Goal: Information Seeking & Learning: Learn about a topic

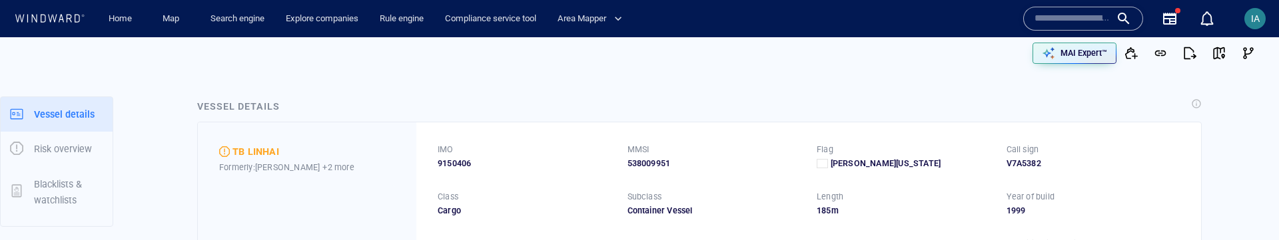
click at [1062, 15] on input "text" at bounding box center [1072, 19] width 76 height 20
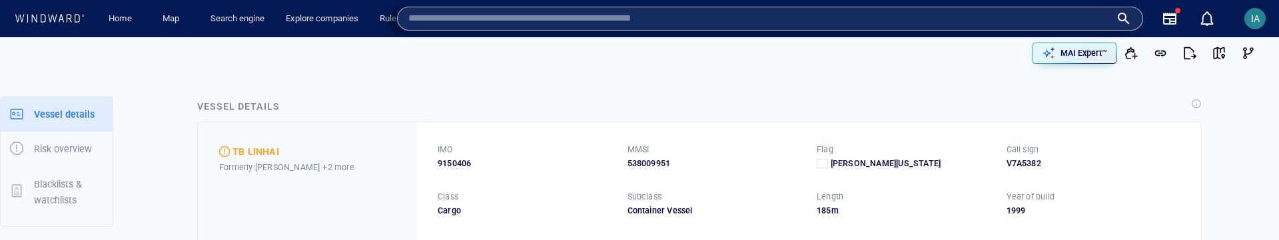
paste input "**********"
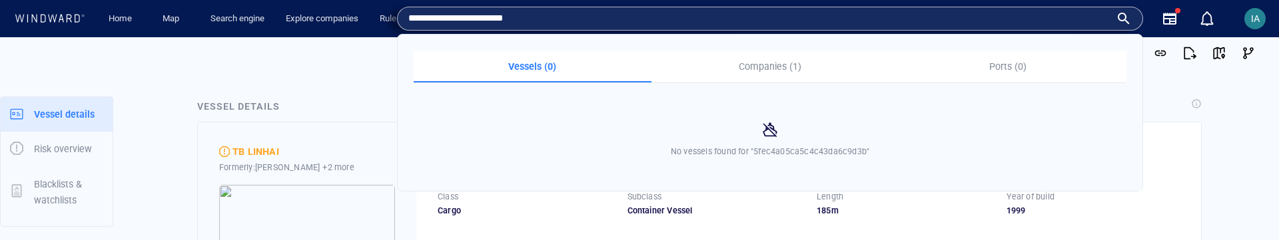
type input "**********"
click at [783, 75] on button "Companies (1)" at bounding box center [770, 67] width 238 height 32
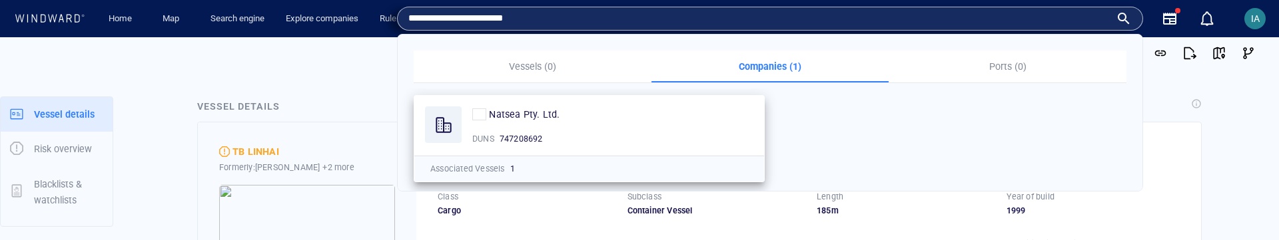
click at [605, 123] on div "Natsea Pty. Ltd. DUNS 747208692" at bounding box center [589, 126] width 350 height 60
click at [536, 113] on span "Natsea Pty. Ltd." at bounding box center [524, 114] width 71 height 11
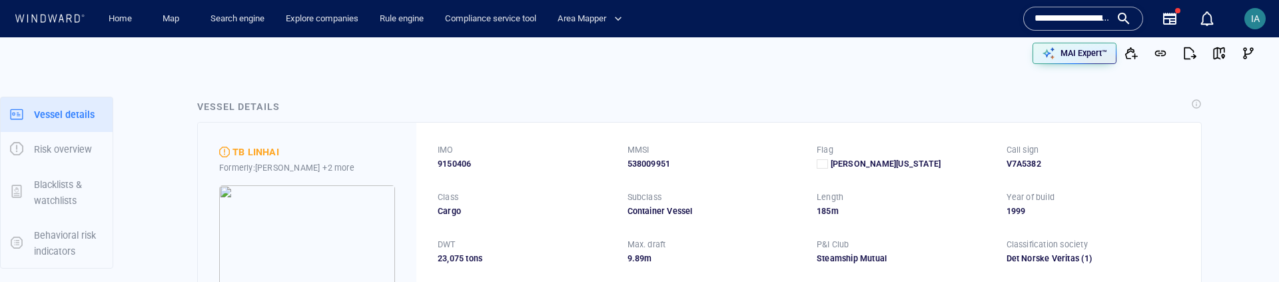
click at [1108, 22] on input "**********" at bounding box center [1072, 19] width 76 height 20
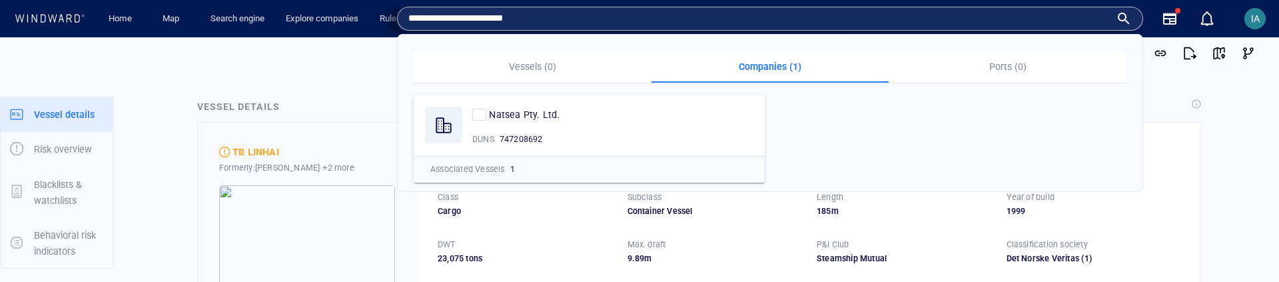
click at [516, 17] on input "**********" at bounding box center [759, 19] width 702 height 20
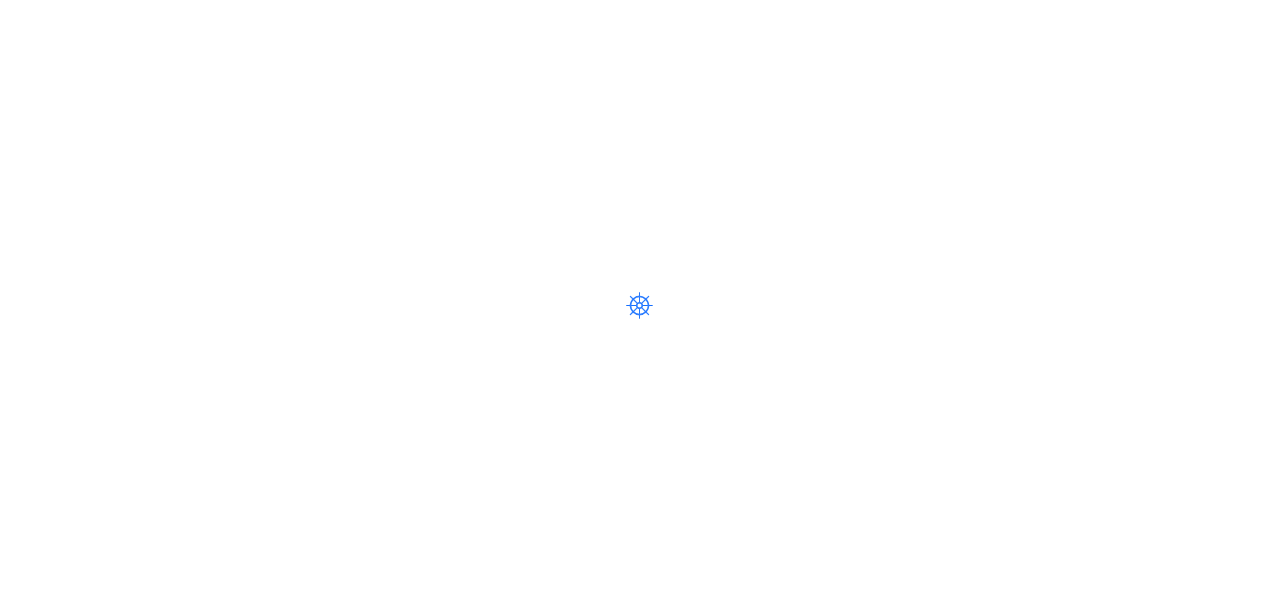
click at [883, 244] on div at bounding box center [639, 305] width 1279 height 611
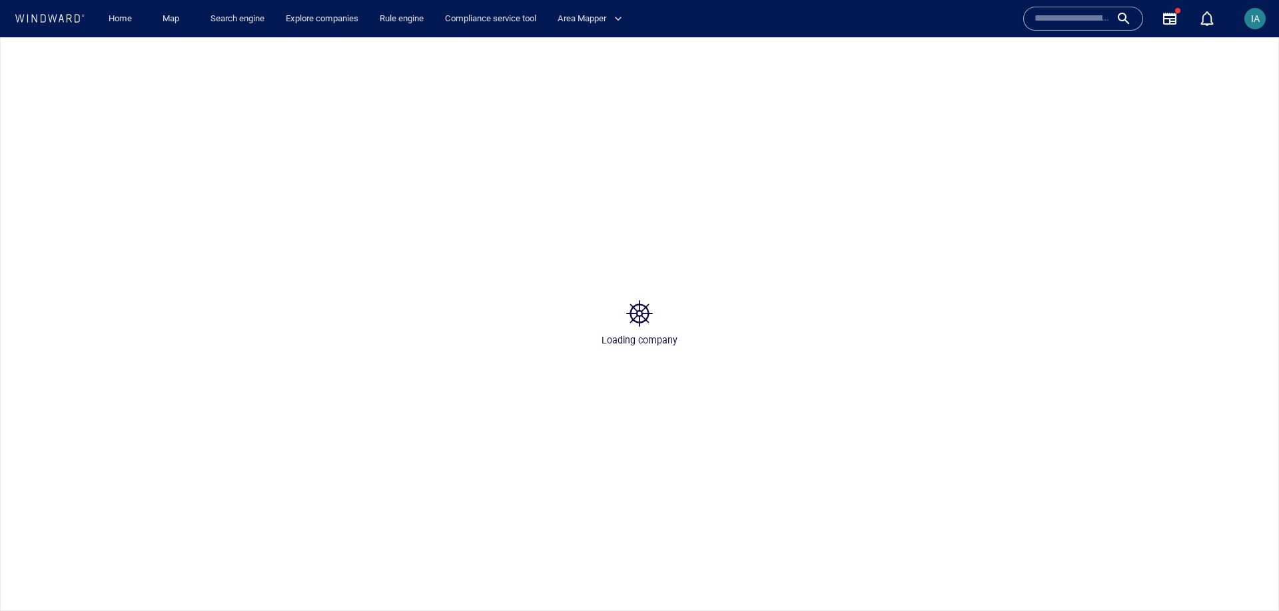
click at [643, 340] on p "Loading company" at bounding box center [639, 340] width 76 height 16
click at [637, 339] on p "Loading company" at bounding box center [639, 340] width 76 height 16
click at [620, 340] on p "Loading company" at bounding box center [639, 340] width 76 height 16
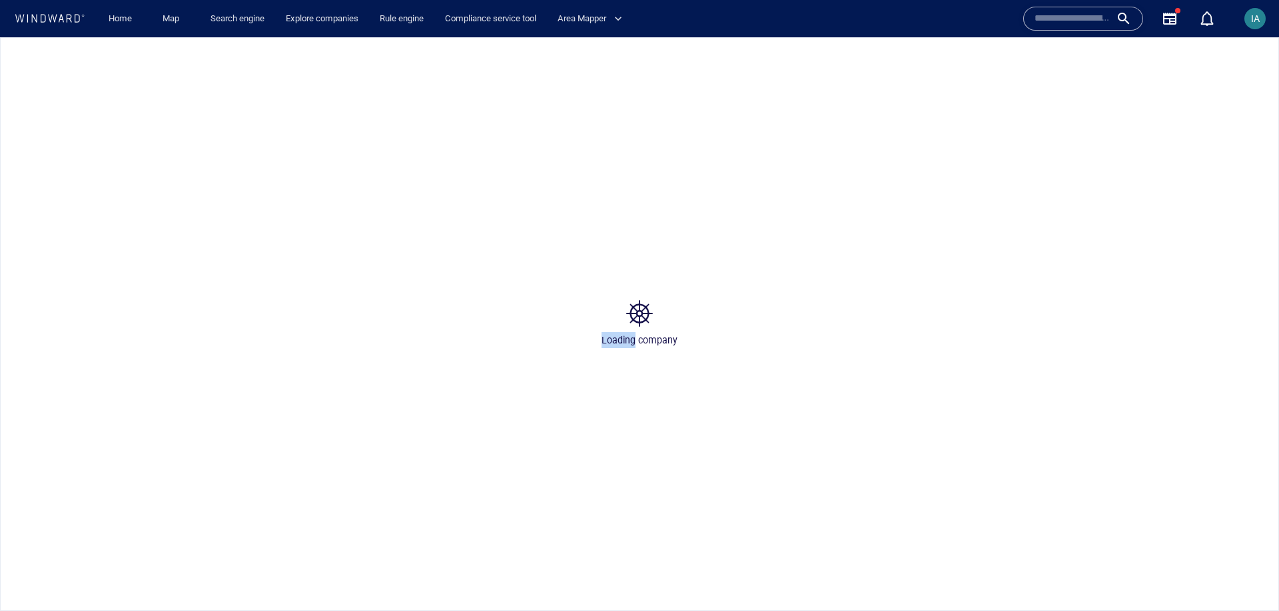
click at [620, 340] on p "Loading company" at bounding box center [639, 340] width 76 height 16
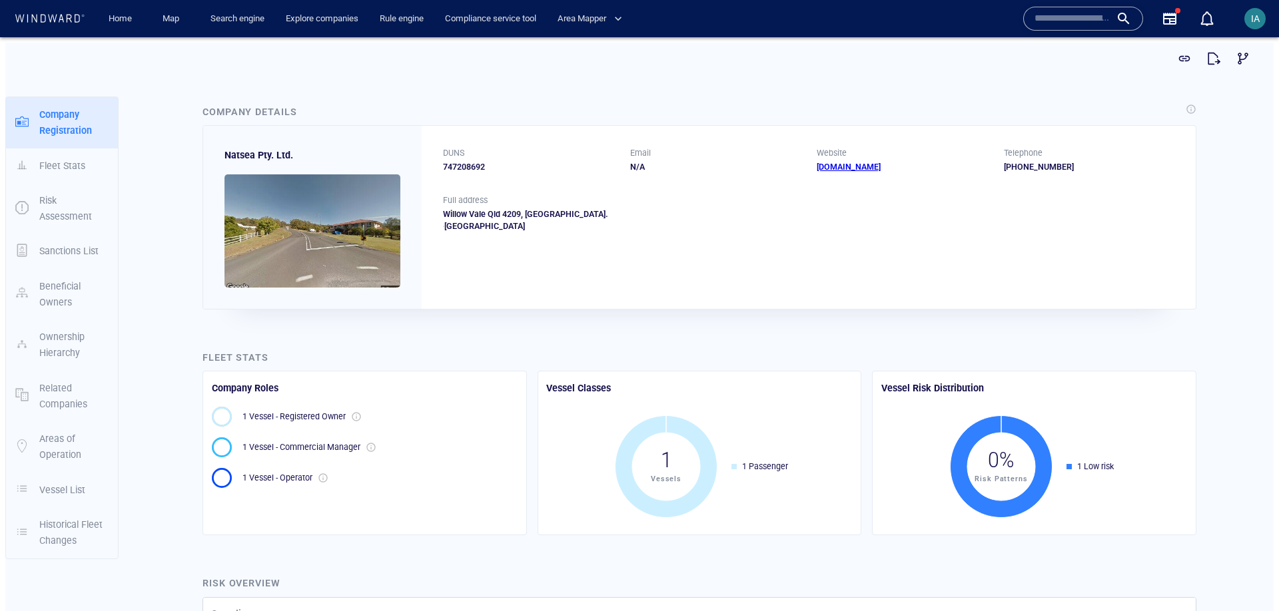
click at [1260, 23] on div "IA" at bounding box center [1254, 18] width 21 height 21
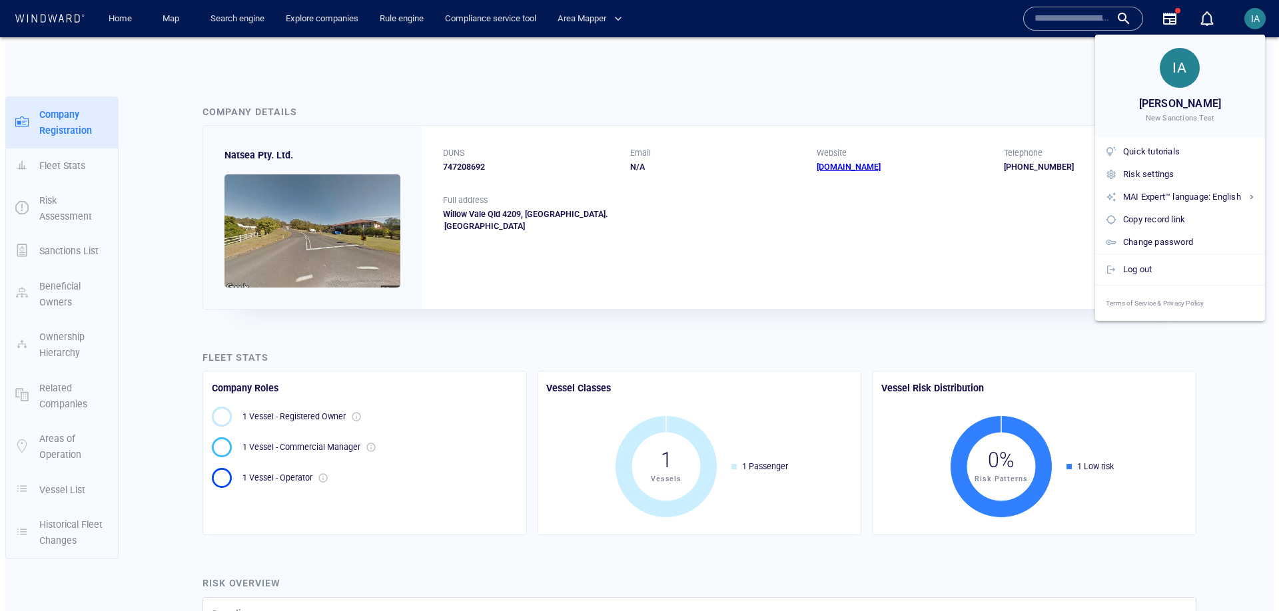
click at [985, 69] on div at bounding box center [639, 305] width 1279 height 611
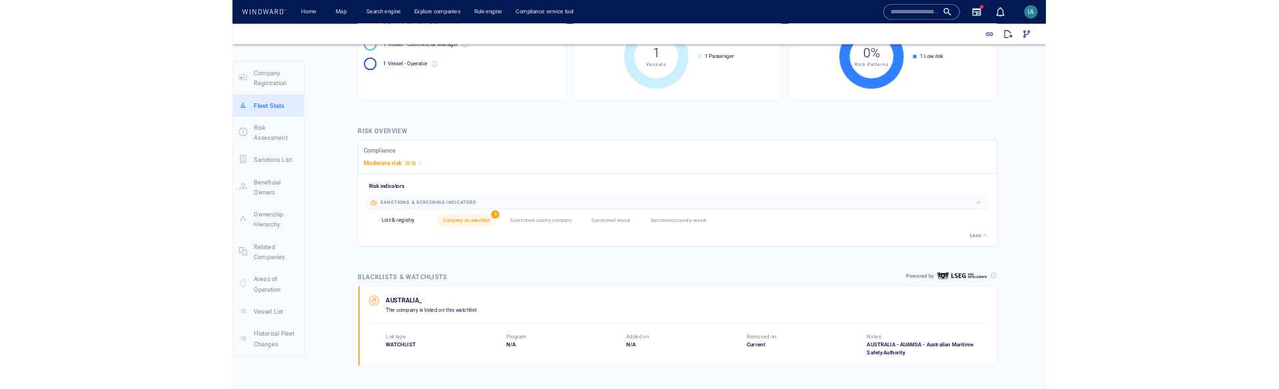
scroll to position [446, 0]
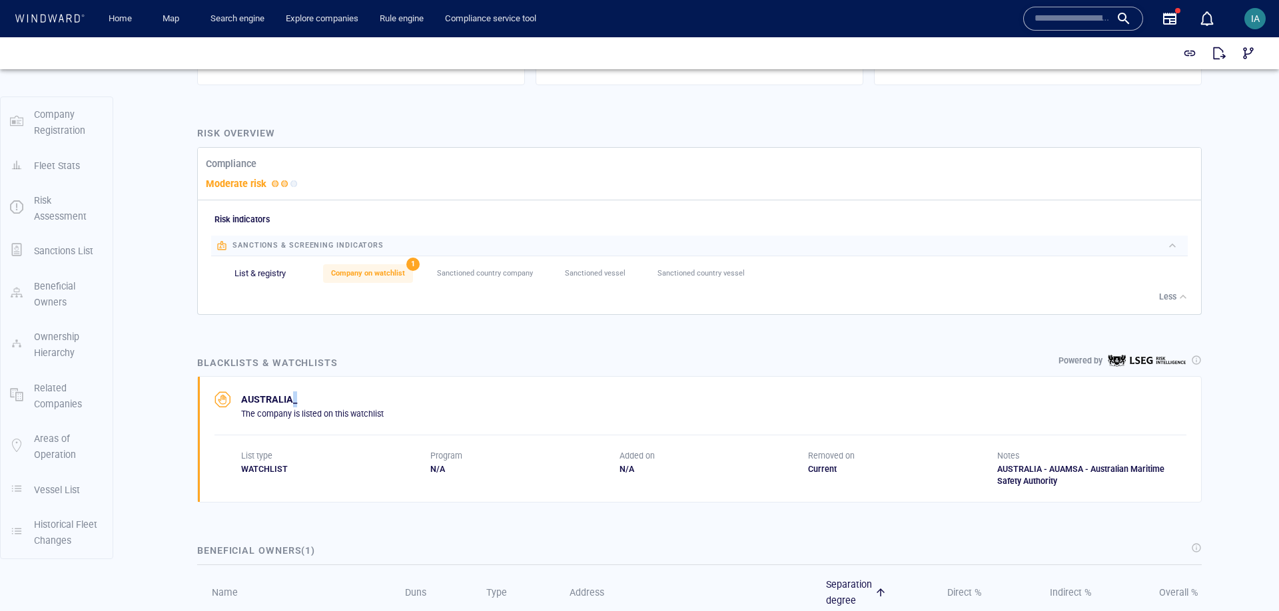
drag, startPoint x: 291, startPoint y: 400, endPoint x: 304, endPoint y: 400, distance: 13.3
click at [304, 400] on p "AUSTRALIA_" at bounding box center [312, 400] width 143 height 16
click at [526, 358] on div "Blacklists & watchlists Powered by" at bounding box center [699, 362] width 1010 height 21
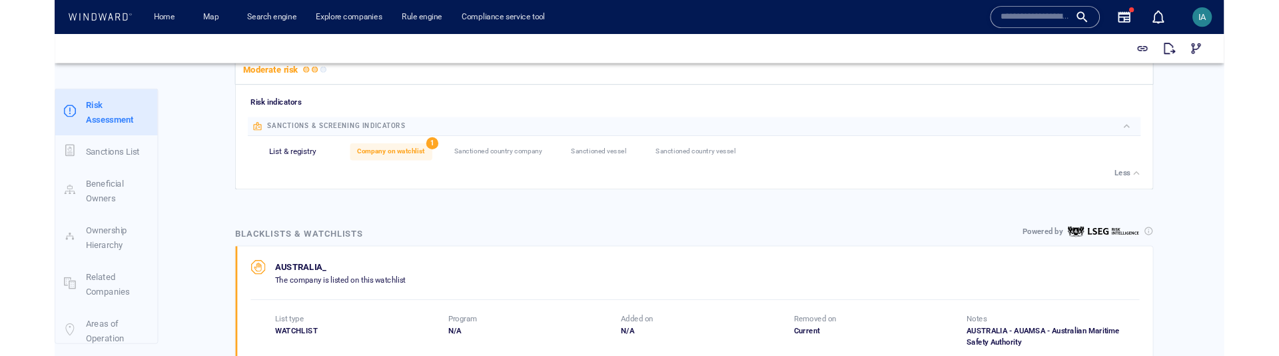
scroll to position [555, 0]
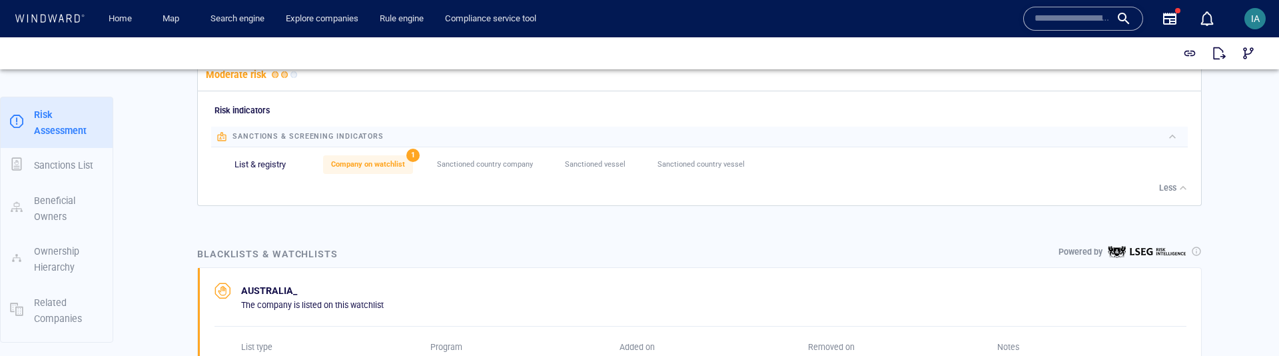
click at [1230, 233] on div "Company Details Natsea Pty. Ltd. DUNS 747208692 Email N/A Website www.kookaburr…" at bounding box center [699, 344] width 1159 height 1640
